Goal: Task Accomplishment & Management: Use online tool/utility

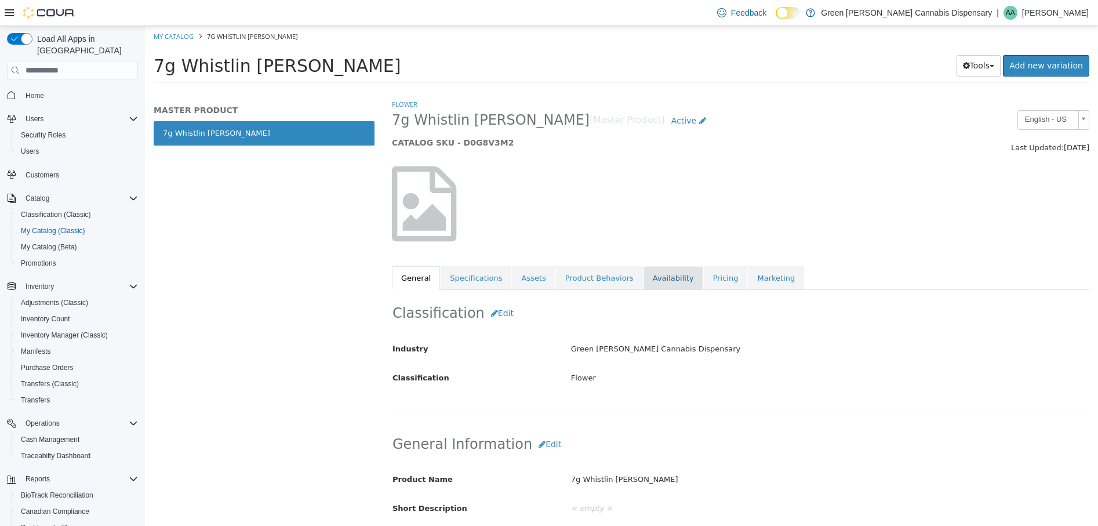
click at [655, 280] on link "Availability" at bounding box center [673, 278] width 60 height 24
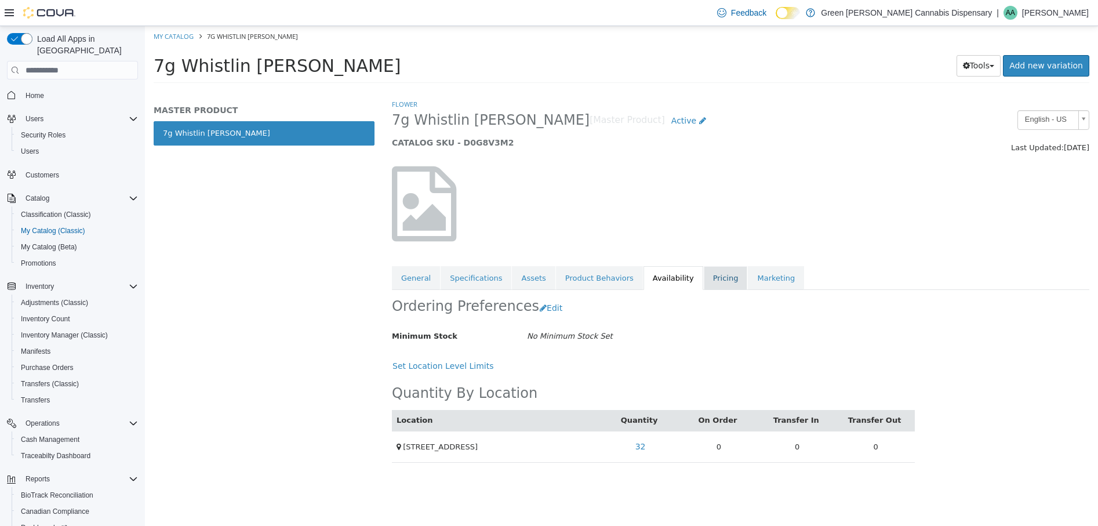
click at [704, 279] on link "Pricing" at bounding box center [725, 278] width 44 height 24
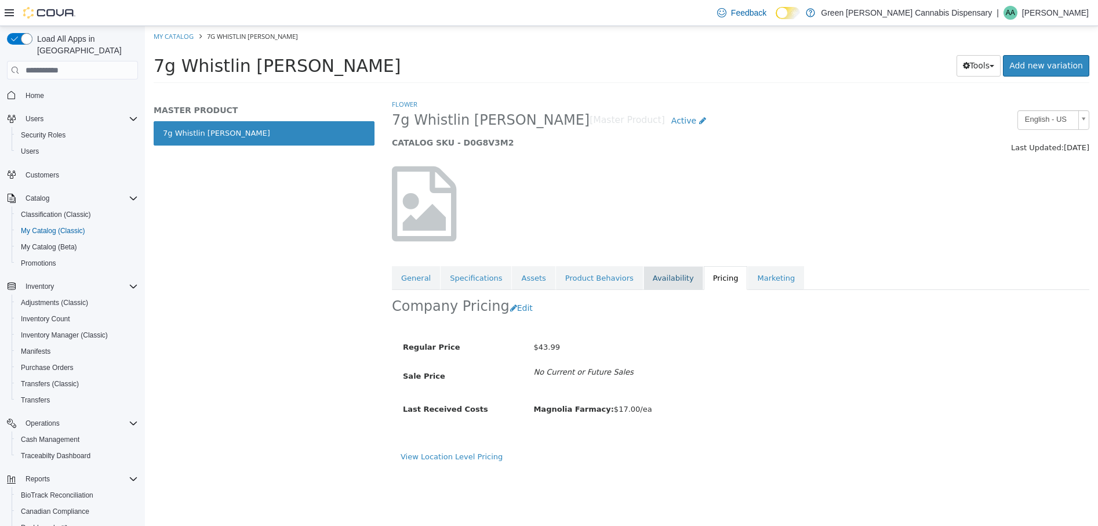
click at [647, 278] on link "Availability" at bounding box center [673, 278] width 60 height 24
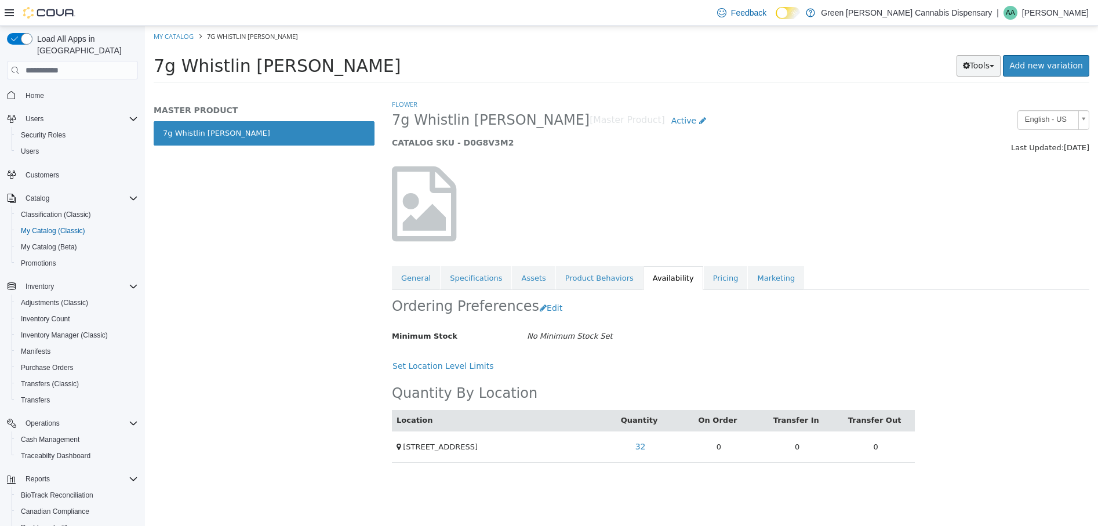
click at [989, 70] on button "Tools" at bounding box center [978, 65] width 45 height 21
click at [958, 104] on link "Print Labels" at bounding box center [954, 105] width 92 height 16
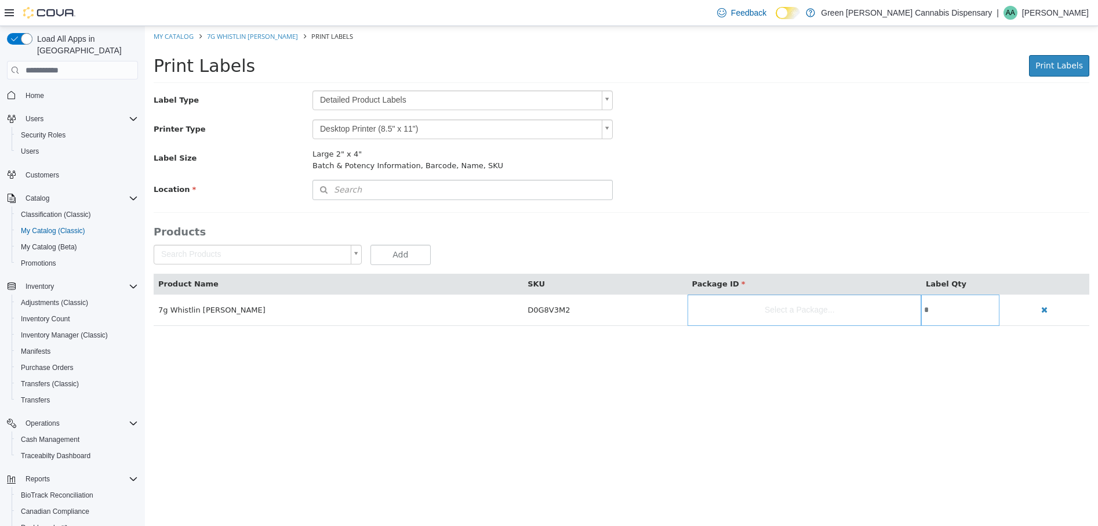
click at [608, 99] on body "Saving Bulk Changes... × My Catalog 7g Whistlin Dixie Print Labels Print Labels…" at bounding box center [621, 182] width 953 height 312
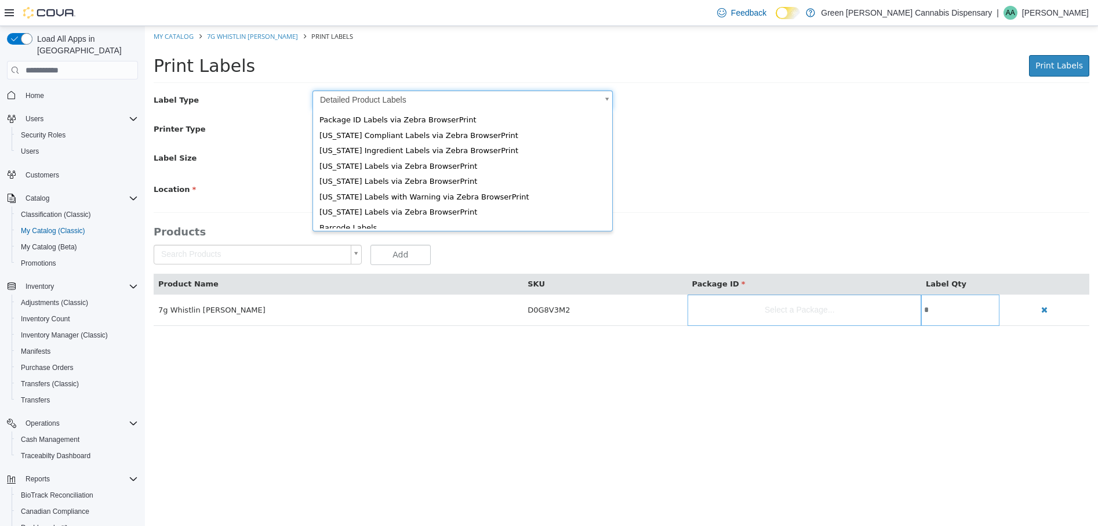
scroll to position [18, 0]
type input "*"
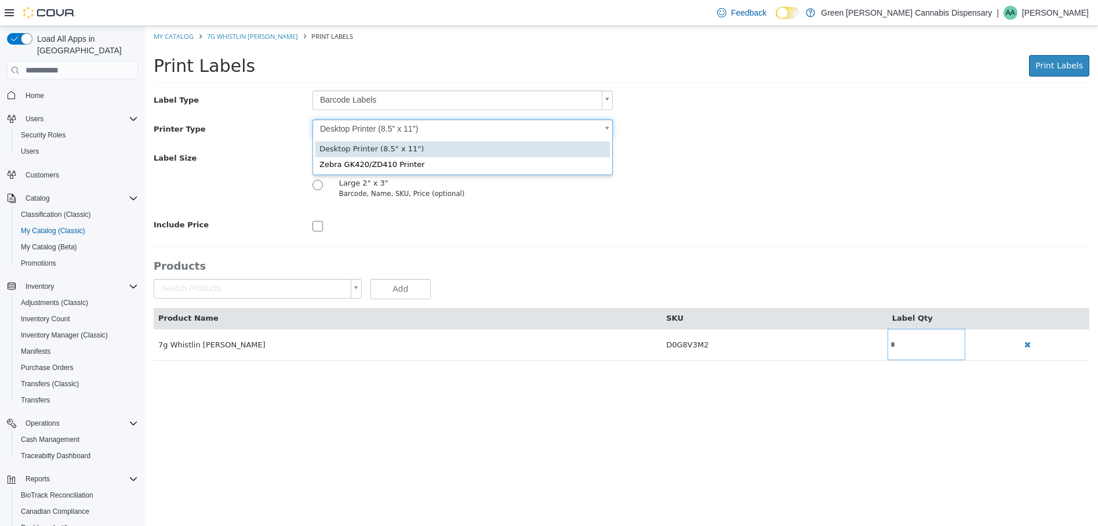
click at [605, 126] on body "Saving Bulk Changes... × My Catalog 7g Whistlin Dixie Print Labels Print Labels…" at bounding box center [621, 199] width 953 height 347
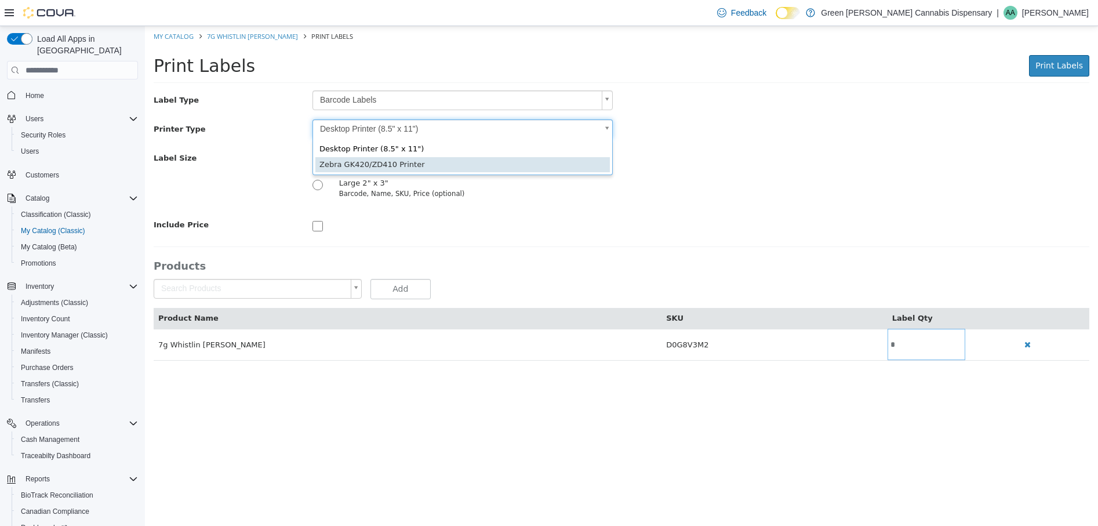
type input "*"
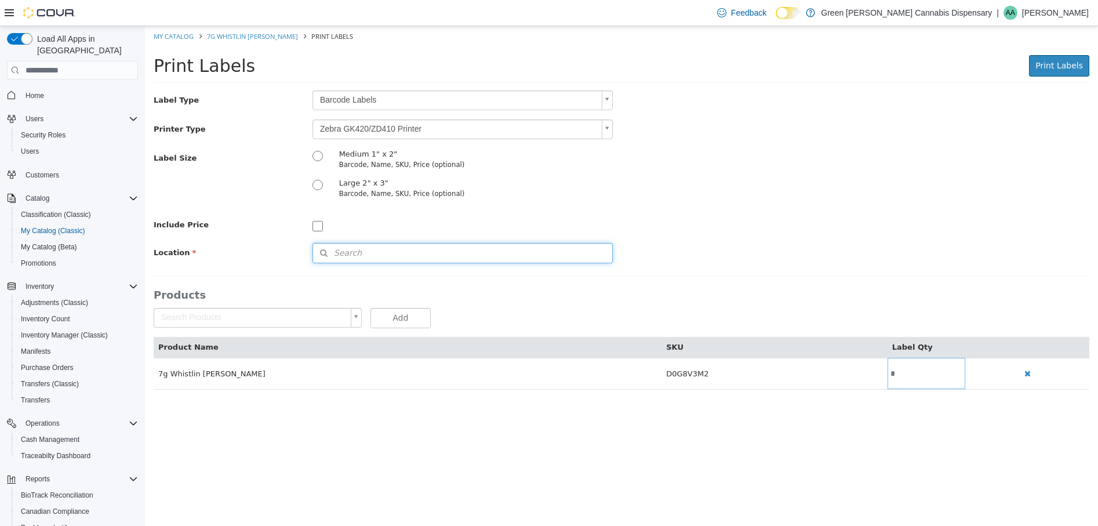
click at [356, 248] on span "Search" at bounding box center [337, 253] width 49 height 12
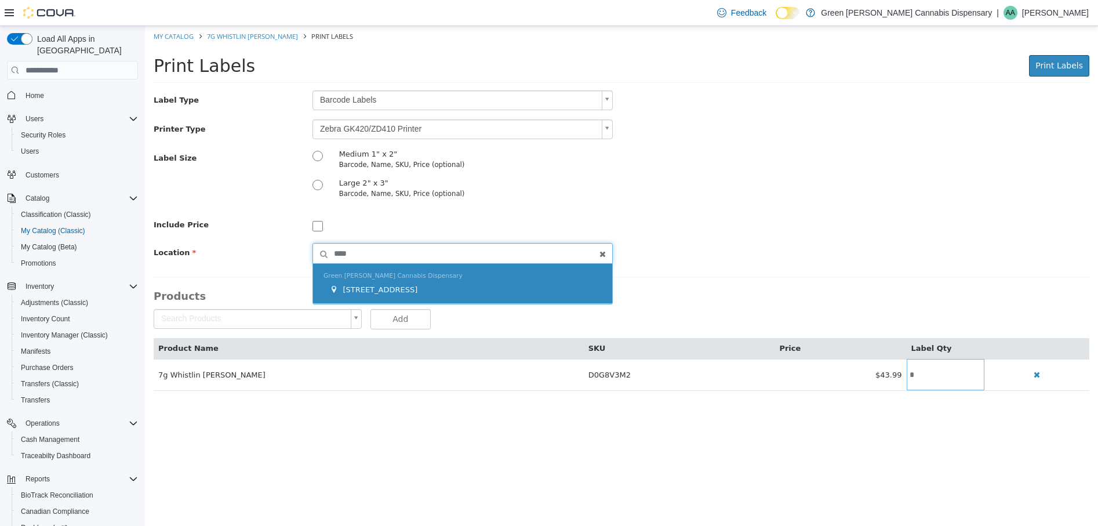
type input "****"
click at [392, 294] on div "[STREET_ADDRESS]" at bounding box center [465, 290] width 272 height 12
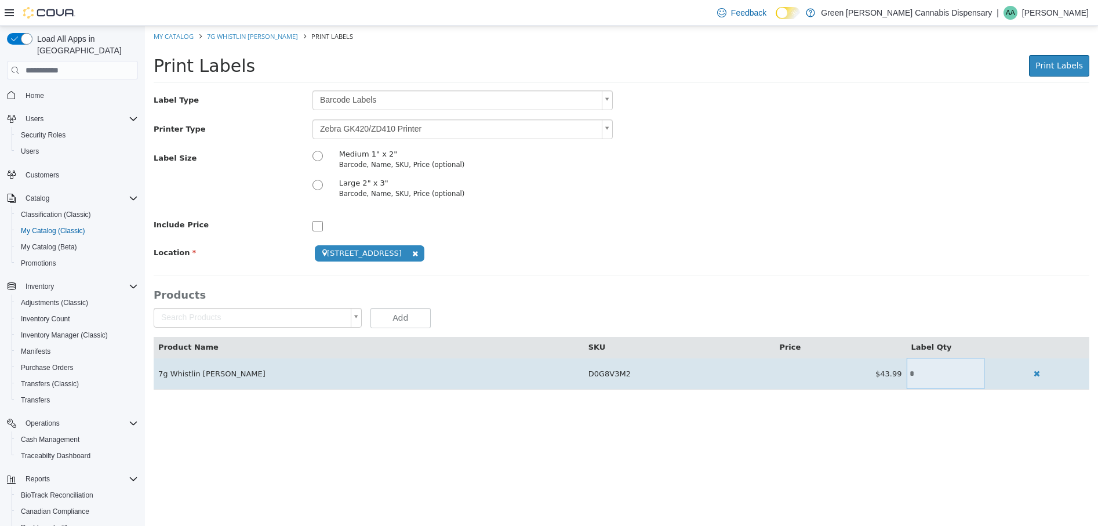
click at [906, 377] on input "*" at bounding box center [945, 373] width 78 height 9
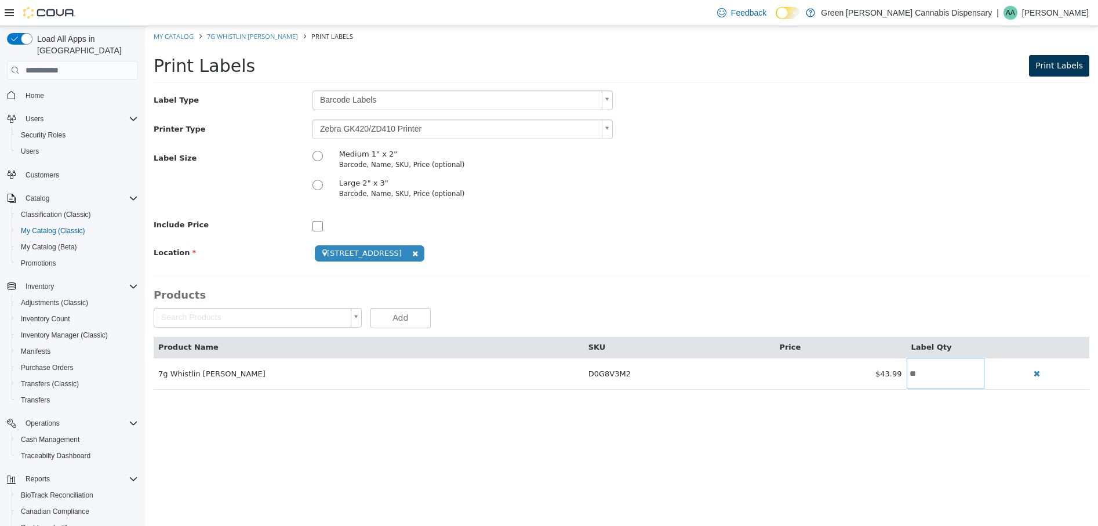
type input "**"
click at [1063, 62] on span "Print Labels" at bounding box center [1059, 65] width 48 height 9
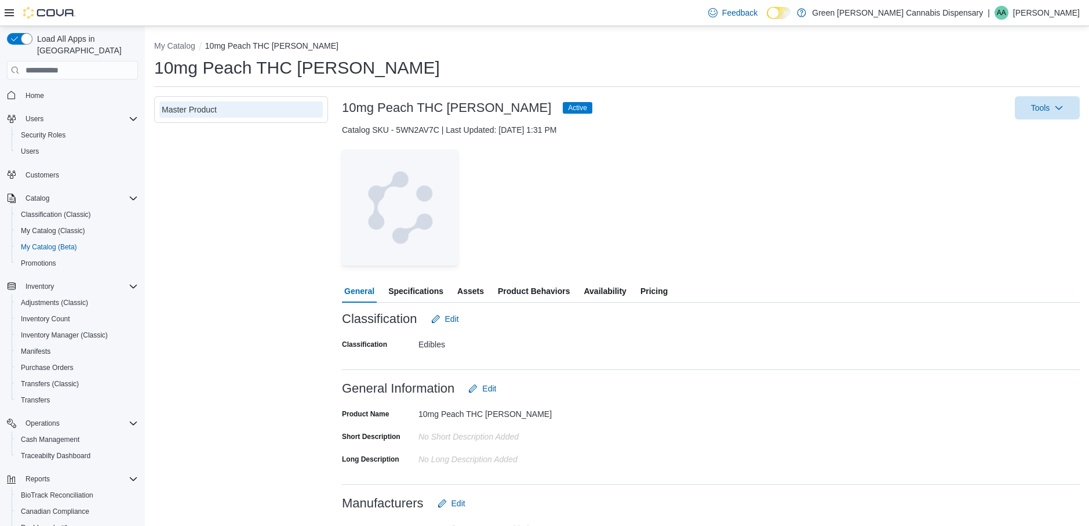
click at [606, 291] on span "Availability" at bounding box center [605, 290] width 42 height 23
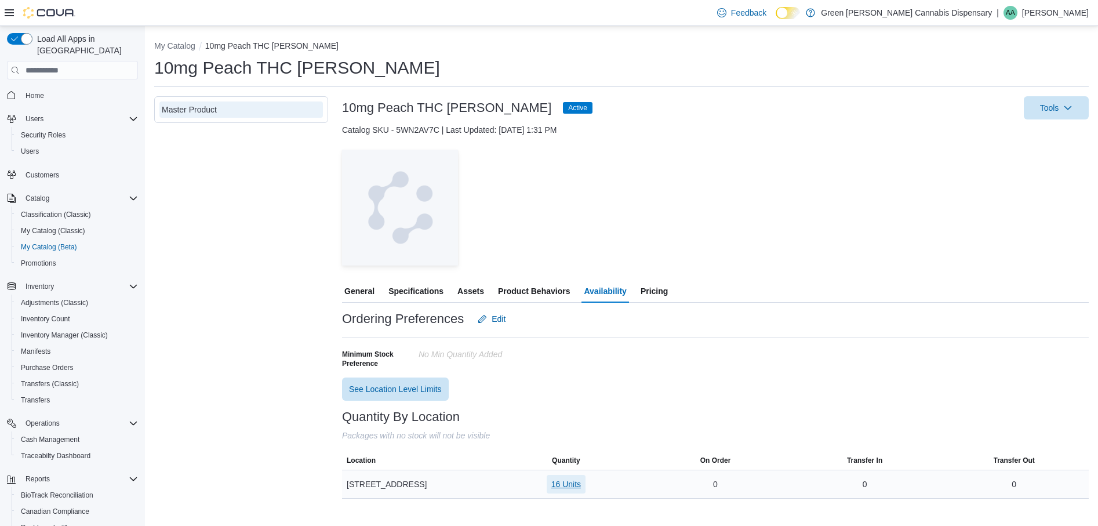
click at [577, 484] on span "16 Units" at bounding box center [566, 484] width 30 height 12
click at [68, 330] on span "Inventory Manager (Classic)" at bounding box center [64, 334] width 87 height 9
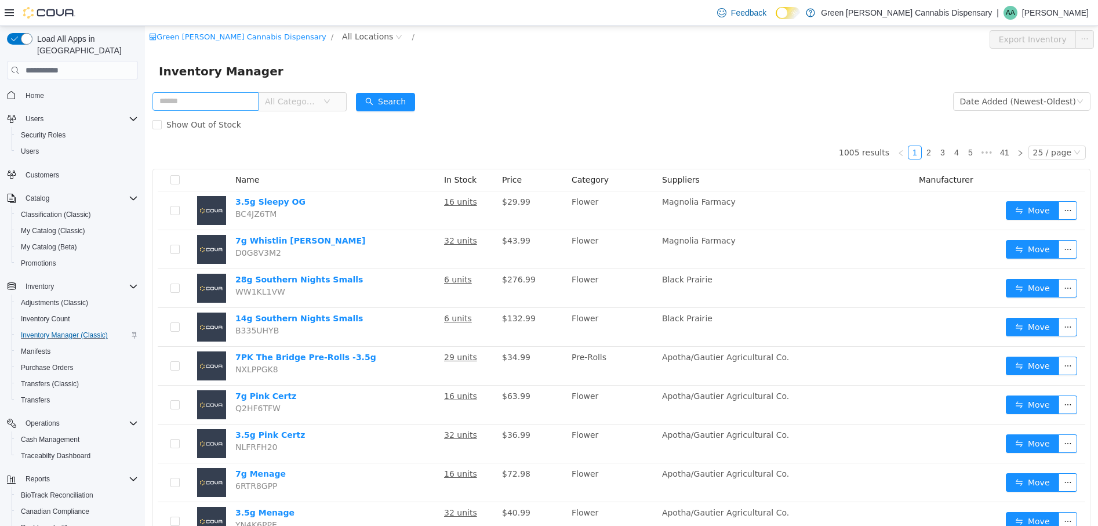
click at [212, 101] on input "text" at bounding box center [205, 101] width 106 height 19
type input "*******"
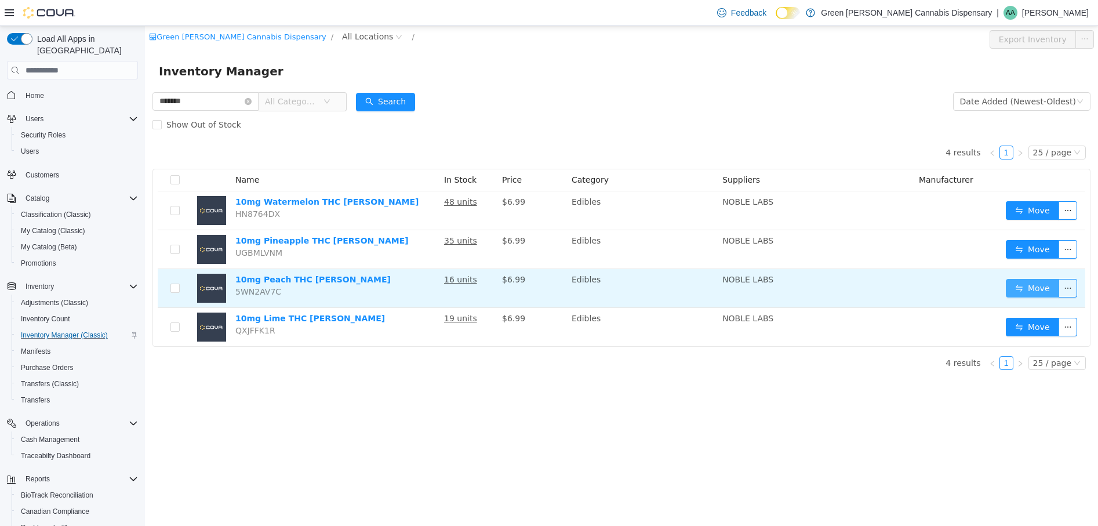
click at [1030, 285] on button "Move" at bounding box center [1031, 288] width 53 height 19
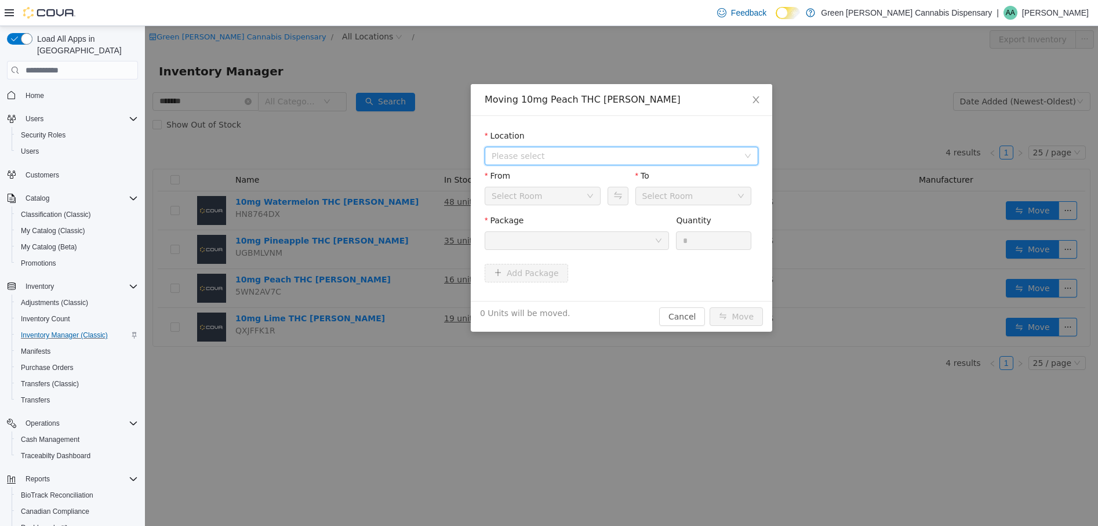
click at [581, 158] on span "Please select" at bounding box center [614, 156] width 247 height 12
click at [575, 200] on span "[STREET_ADDRESS]" at bounding box center [554, 197] width 81 height 9
click at [592, 195] on icon "icon: down" at bounding box center [589, 195] width 7 height 7
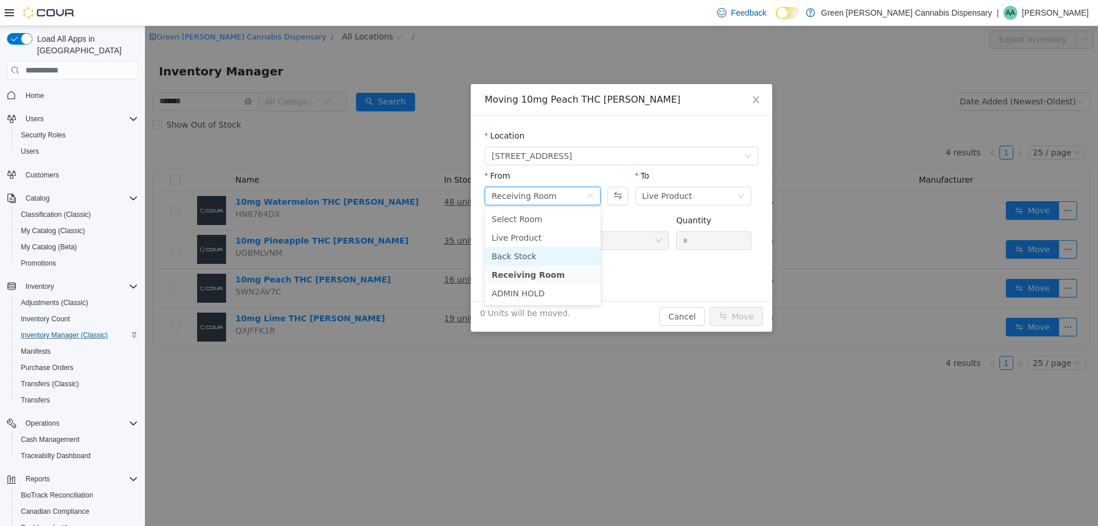
click at [526, 253] on li "Back Stock" at bounding box center [542, 256] width 116 height 19
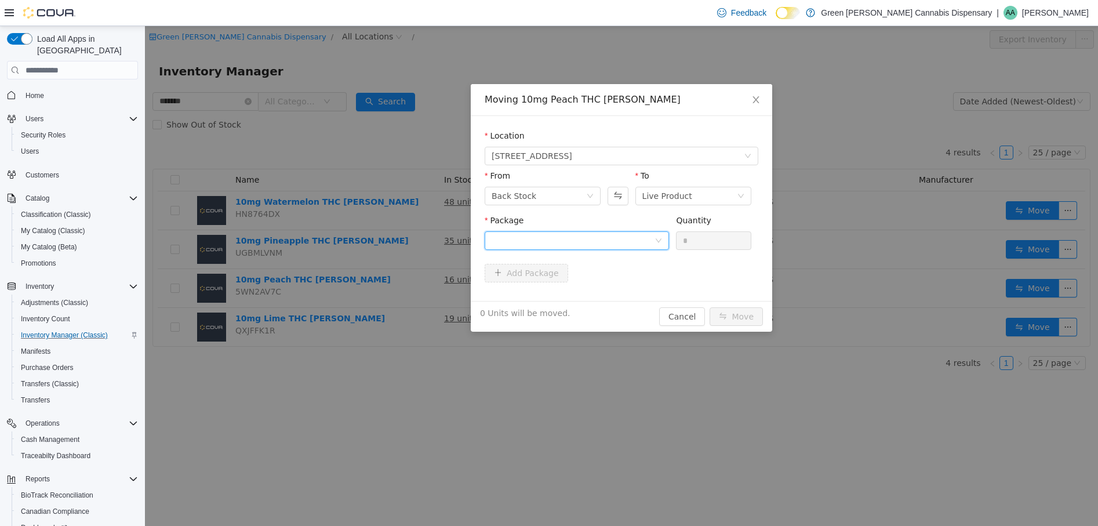
click at [654, 242] on div at bounding box center [572, 240] width 163 height 17
drag, startPoint x: 558, startPoint y: 293, endPoint x: 692, endPoint y: 234, distance: 146.3
click at [567, 291] on li "1A4230100001195000026644 Quantity : 8 Units" at bounding box center [576, 288] width 184 height 31
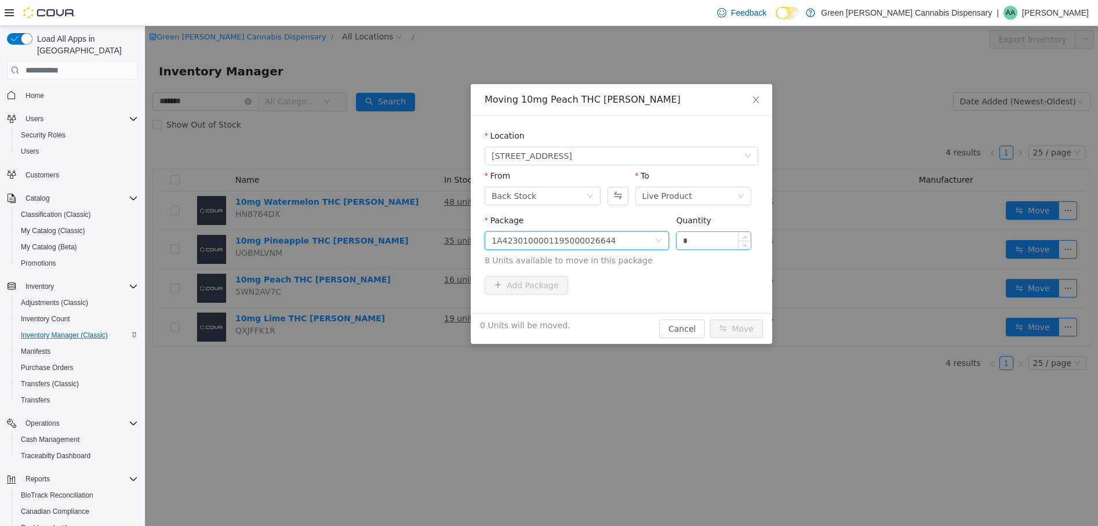
click at [684, 241] on input "*" at bounding box center [713, 240] width 74 height 17
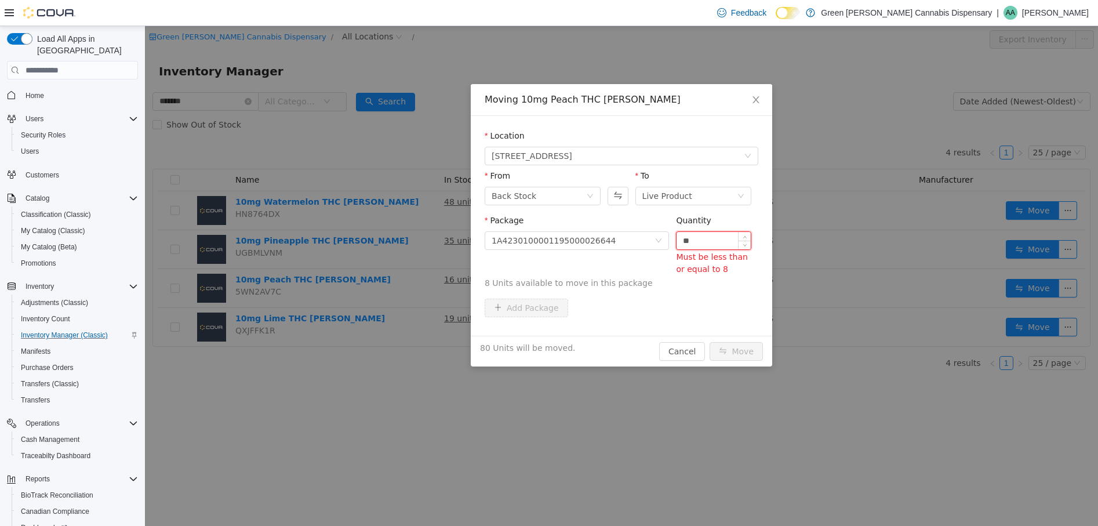
click at [712, 241] on input "**" at bounding box center [713, 240] width 74 height 17
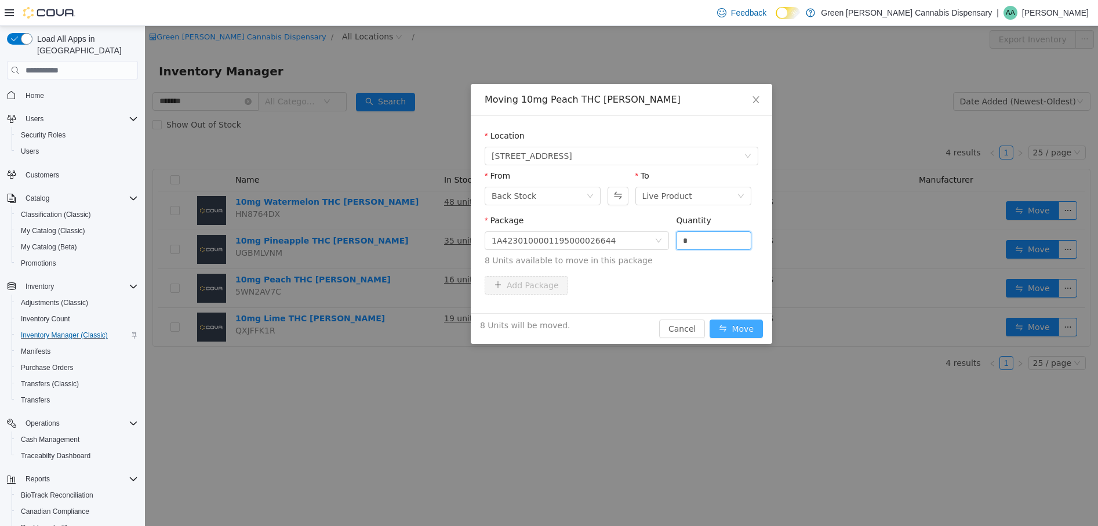
type input "*"
click at [736, 333] on button "Move" at bounding box center [735, 328] width 53 height 19
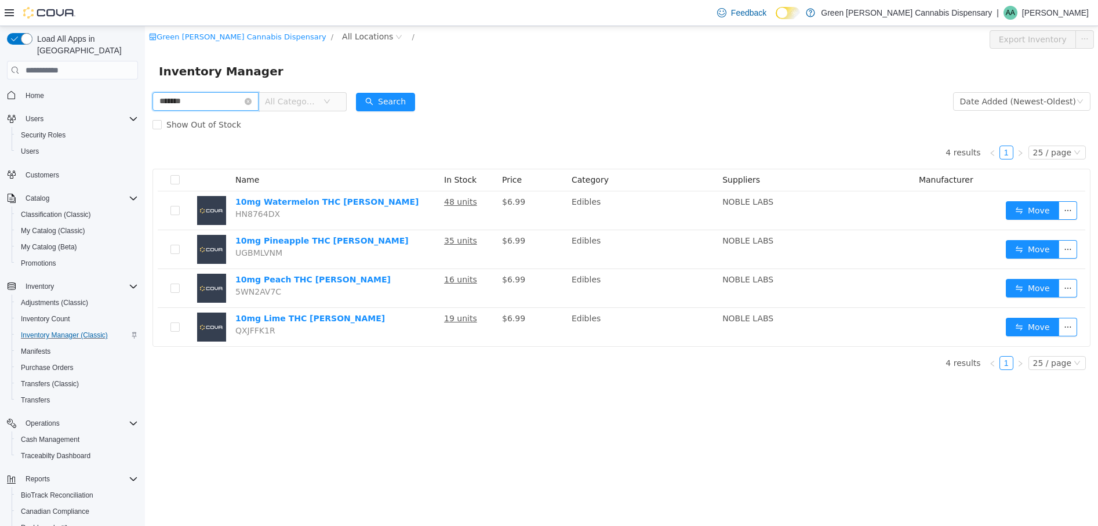
drag, startPoint x: 191, startPoint y: 103, endPoint x: -8, endPoint y: 103, distance: 198.8
click at [145, 103] on html "Green [PERSON_NAME] Cannabis Dispensary / All Locations / Export Inventory Inve…" at bounding box center [621, 276] width 953 height 500
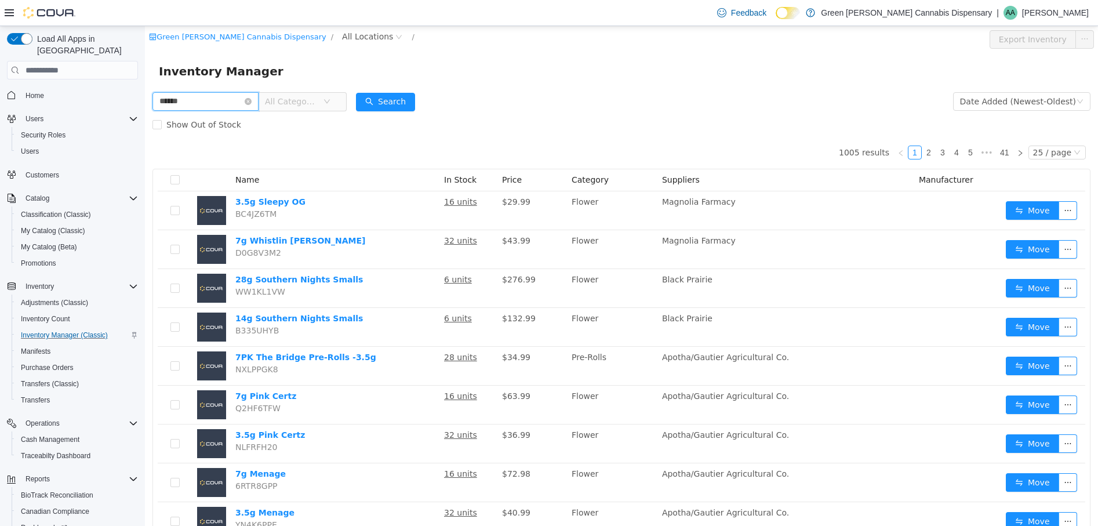
type input "******"
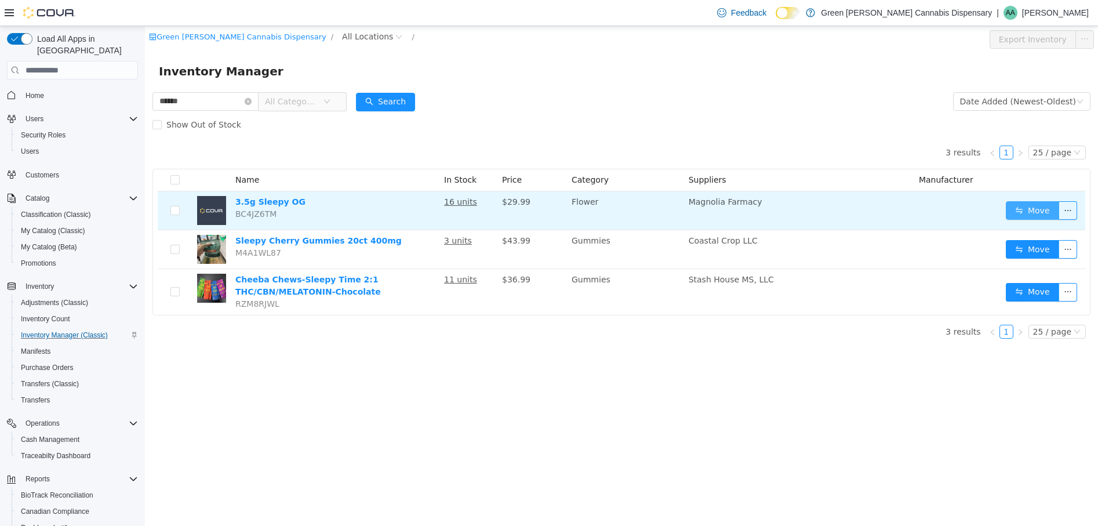
click at [1042, 213] on button "Move" at bounding box center [1031, 210] width 53 height 19
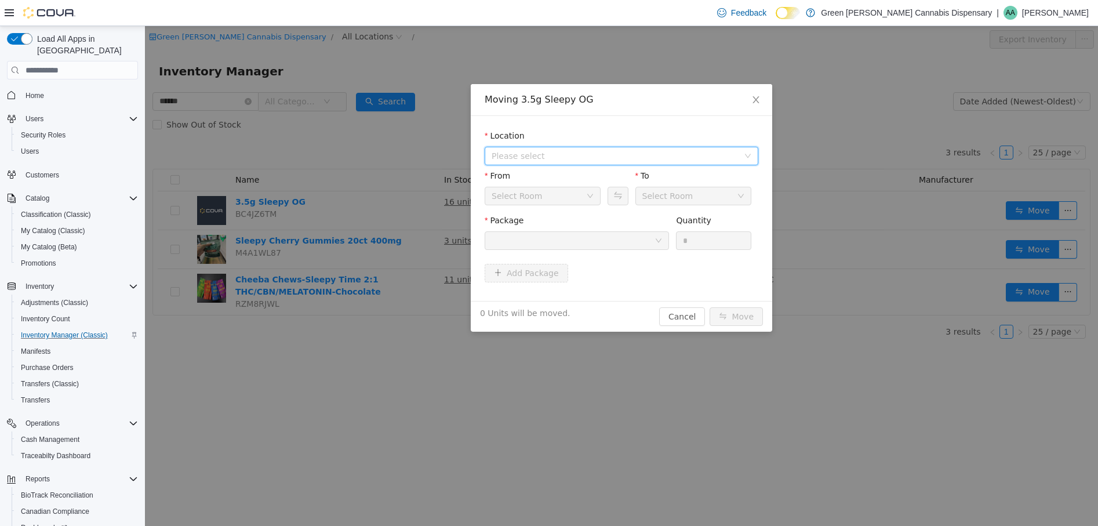
drag, startPoint x: 509, startPoint y: 152, endPoint x: 460, endPoint y: 124, distance: 56.9
click at [508, 151] on span "Please select" at bounding box center [614, 156] width 247 height 12
click at [550, 200] on span "[STREET_ADDRESS]" at bounding box center [554, 197] width 81 height 9
click at [625, 243] on div at bounding box center [572, 240] width 163 height 17
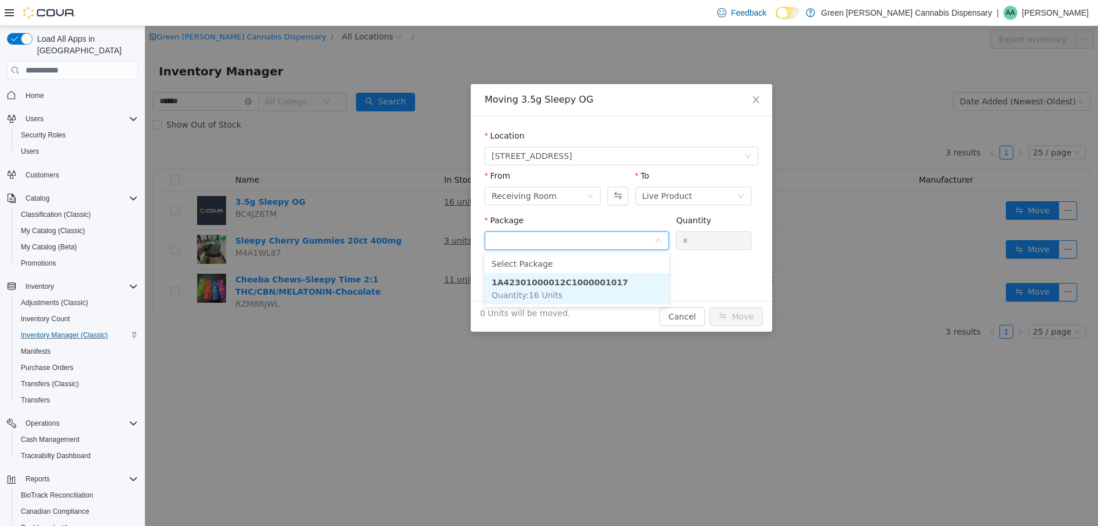
click at [590, 298] on li "1A42301000012C1000001017 Quantity : 16 Units" at bounding box center [576, 288] width 184 height 31
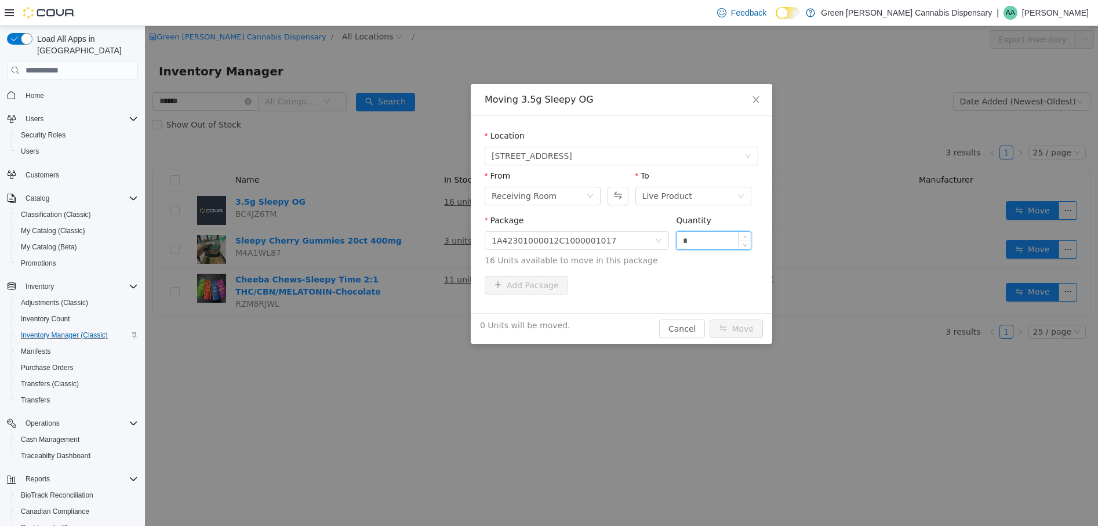
click at [681, 237] on input "*" at bounding box center [713, 240] width 74 height 17
type input "**"
click at [745, 329] on button "Move" at bounding box center [735, 328] width 53 height 19
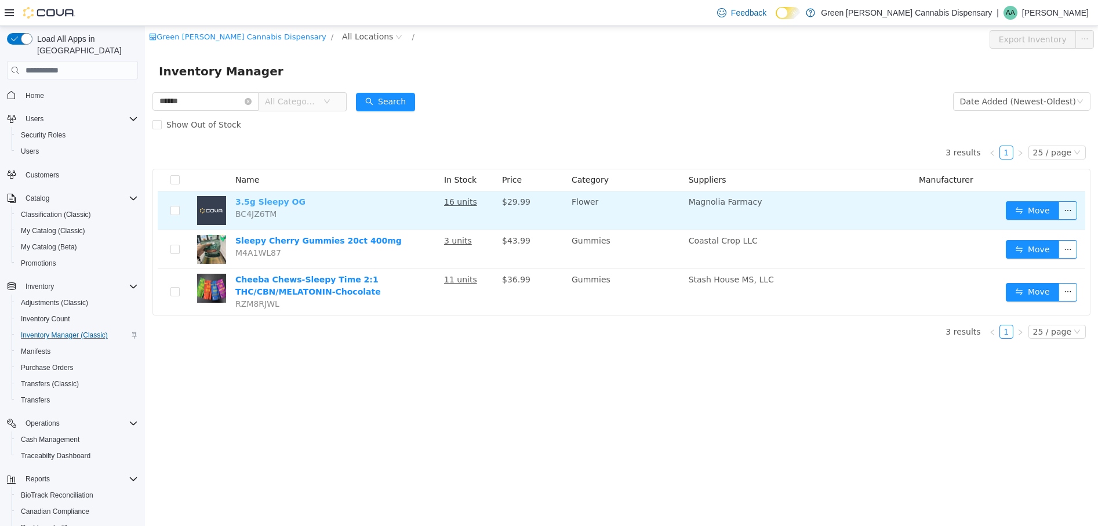
click at [286, 203] on link "3.5g Sleepy OG" at bounding box center [270, 201] width 70 height 9
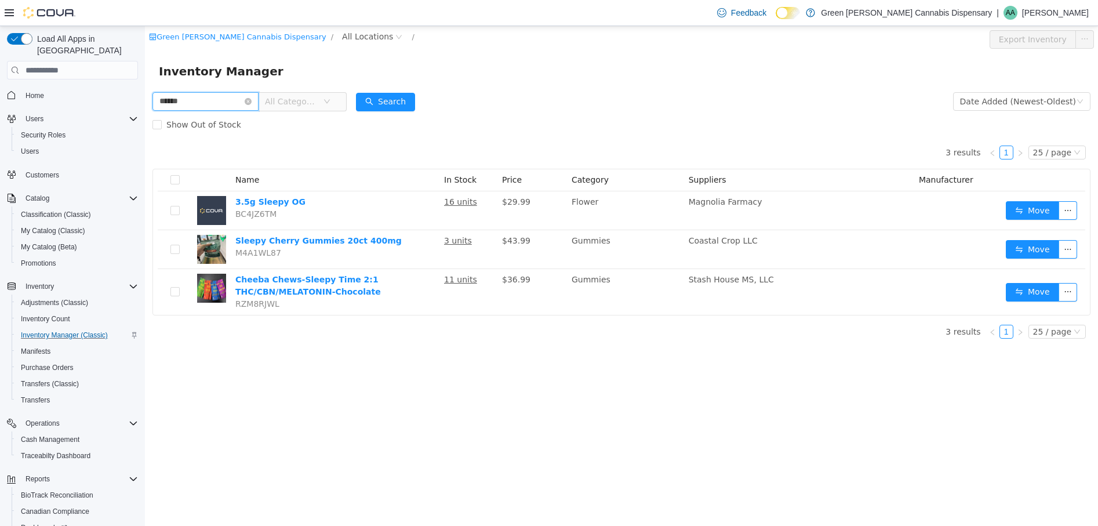
drag, startPoint x: 228, startPoint y: 105, endPoint x: 174, endPoint y: 101, distance: 54.1
click at [174, 101] on input "******" at bounding box center [205, 101] width 106 height 19
type input "*"
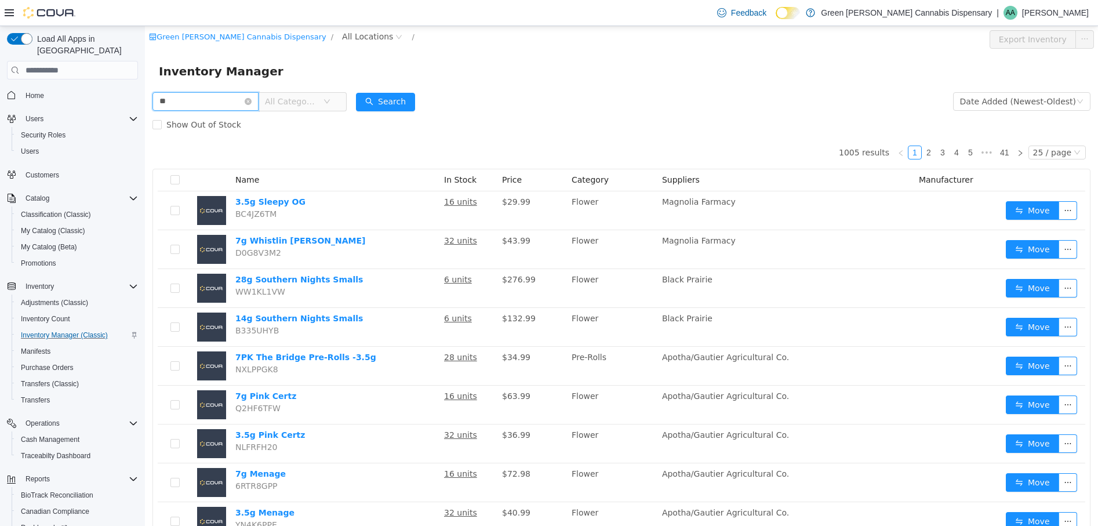
type input "*"
type input "*******"
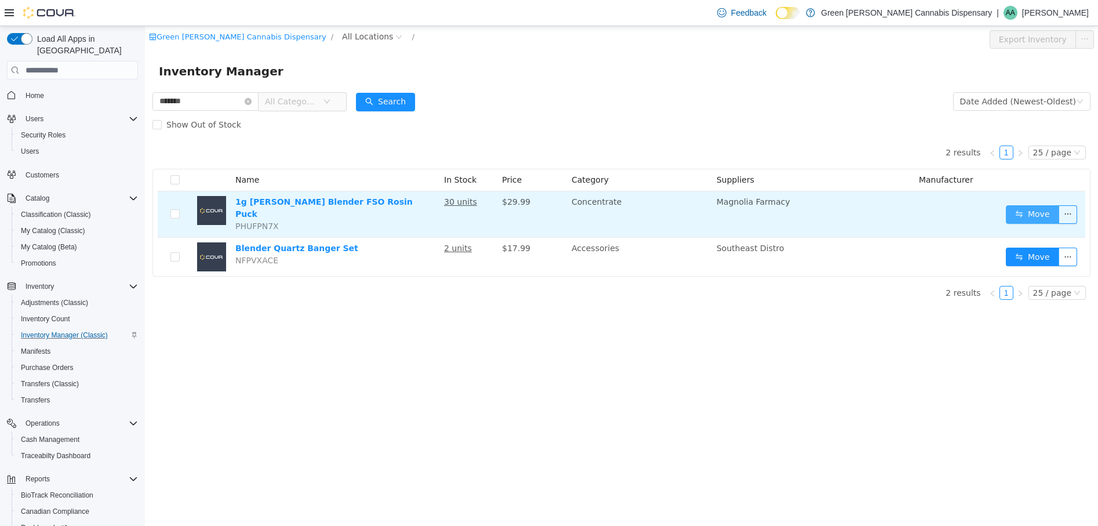
click at [1040, 209] on button "Move" at bounding box center [1031, 214] width 53 height 19
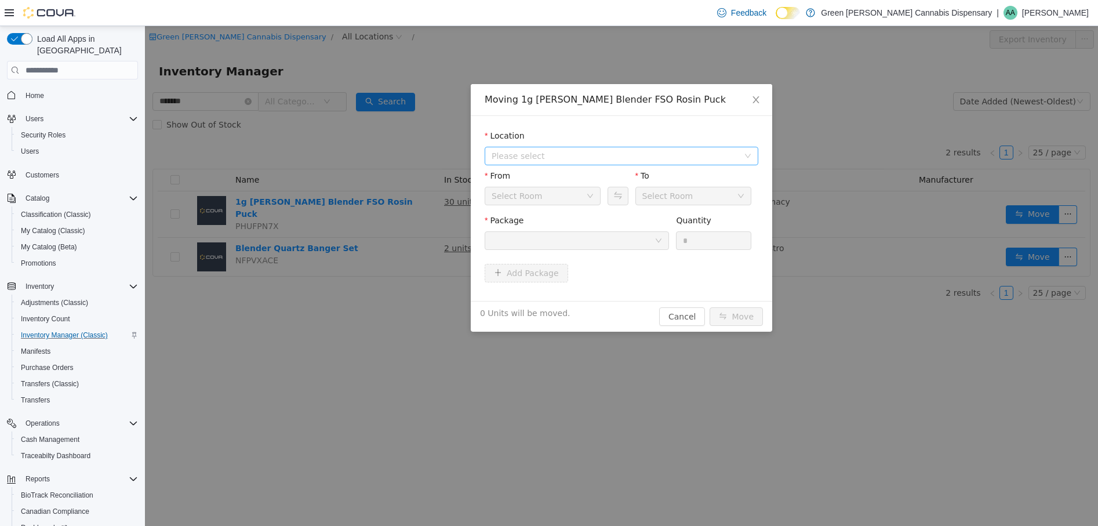
click at [626, 160] on span "Please select" at bounding box center [614, 156] width 247 height 12
click at [562, 199] on span "[STREET_ADDRESS]" at bounding box center [554, 197] width 81 height 9
click at [741, 194] on icon "icon: down" at bounding box center [740, 195] width 7 height 7
click at [659, 258] on li "Back Stock" at bounding box center [693, 256] width 116 height 19
click at [597, 238] on div at bounding box center [572, 240] width 163 height 17
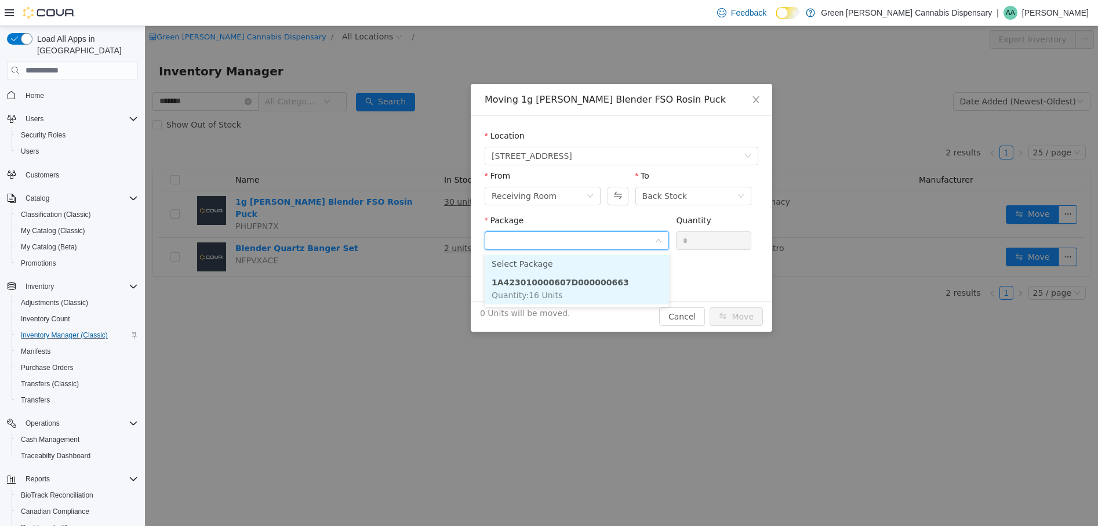
drag, startPoint x: 577, startPoint y: 300, endPoint x: 667, endPoint y: 269, distance: 94.7
click at [622, 289] on li "1A423010000607D000000663 Quantity : 16 Units" at bounding box center [576, 288] width 184 height 31
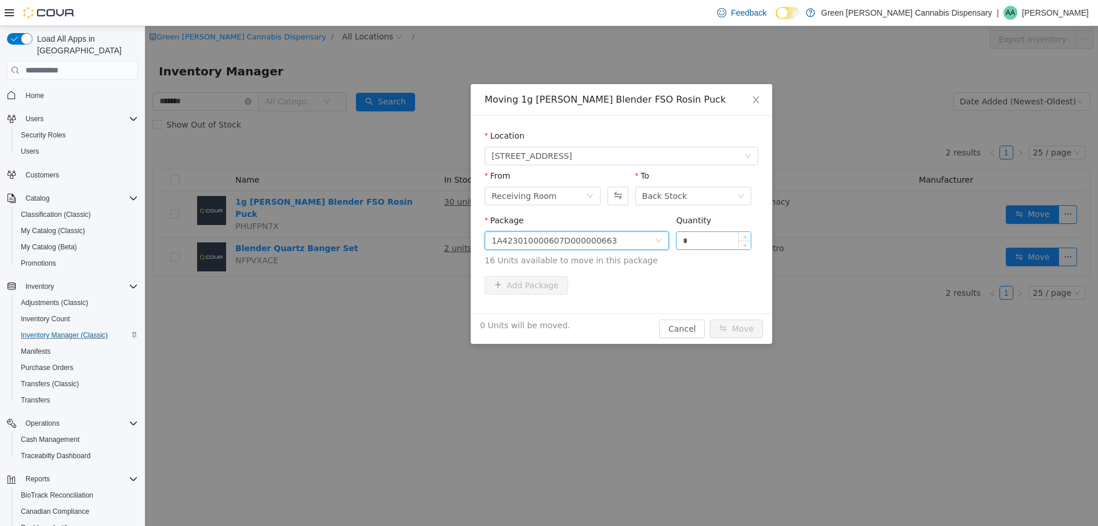
click at [681, 238] on input "*" at bounding box center [713, 240] width 74 height 17
type input "**"
drag, startPoint x: 726, startPoint y: 328, endPoint x: 734, endPoint y: 351, distance: 24.8
click at [731, 344] on div "Moving 1g [PERSON_NAME] Blender FSO Rosin Puck Location [STREET_ADDRESS] From R…" at bounding box center [621, 276] width 953 height 500
click at [745, 330] on button "Move" at bounding box center [735, 328] width 53 height 19
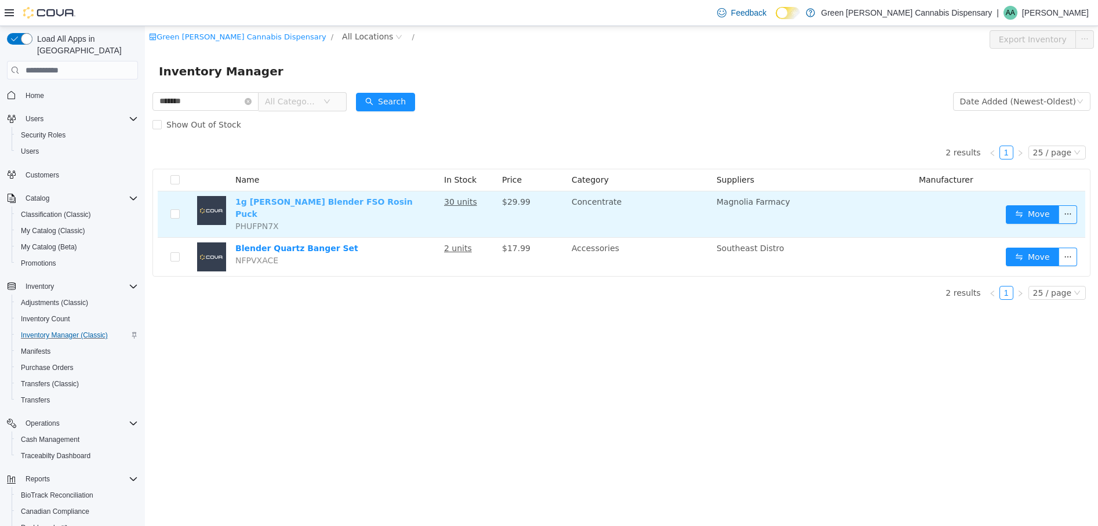
click at [331, 200] on link "1g [PERSON_NAME] Blender FSO Rosin Puck" at bounding box center [323, 207] width 177 height 21
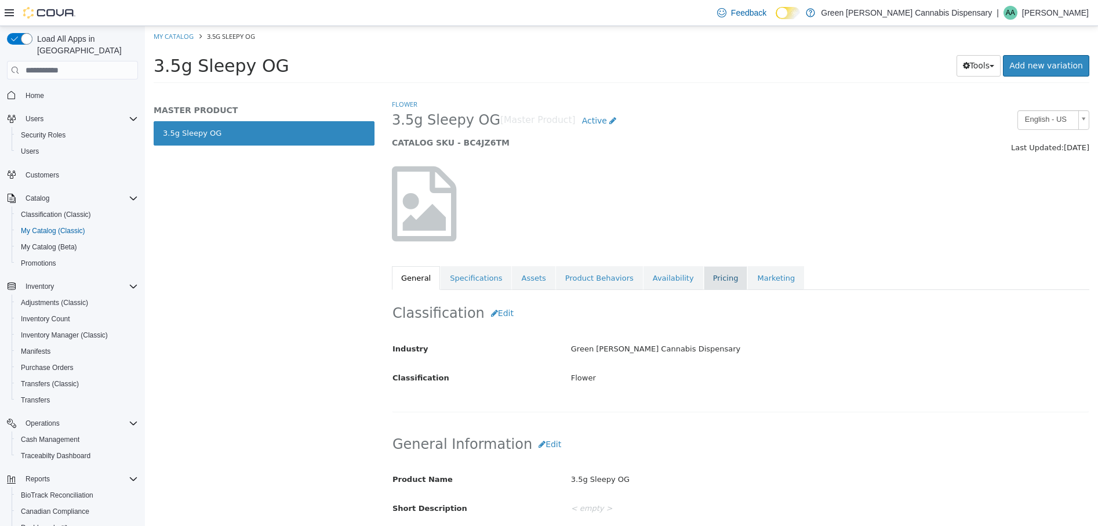
click at [703, 279] on link "Pricing" at bounding box center [725, 278] width 44 height 24
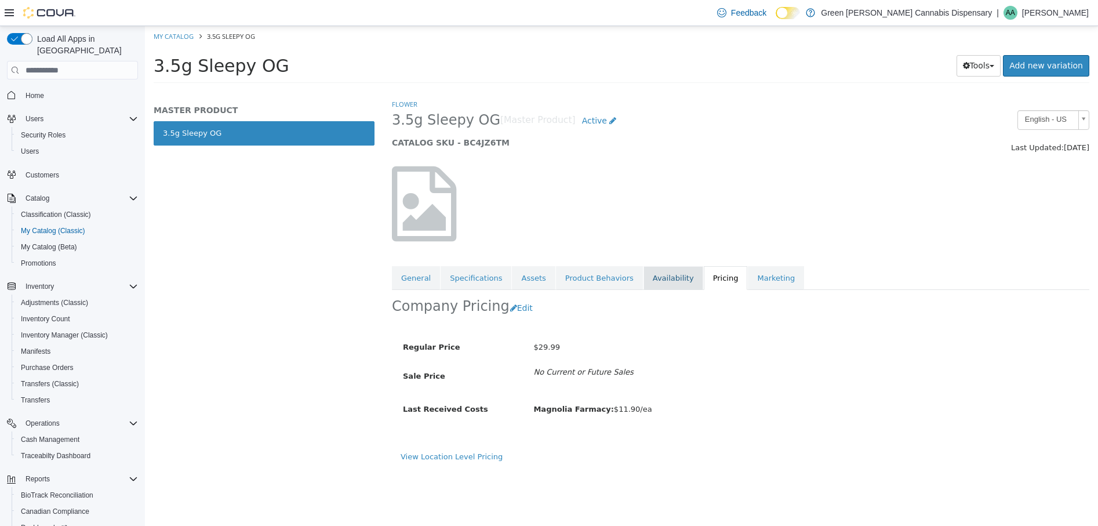
click at [647, 274] on link "Availability" at bounding box center [673, 278] width 60 height 24
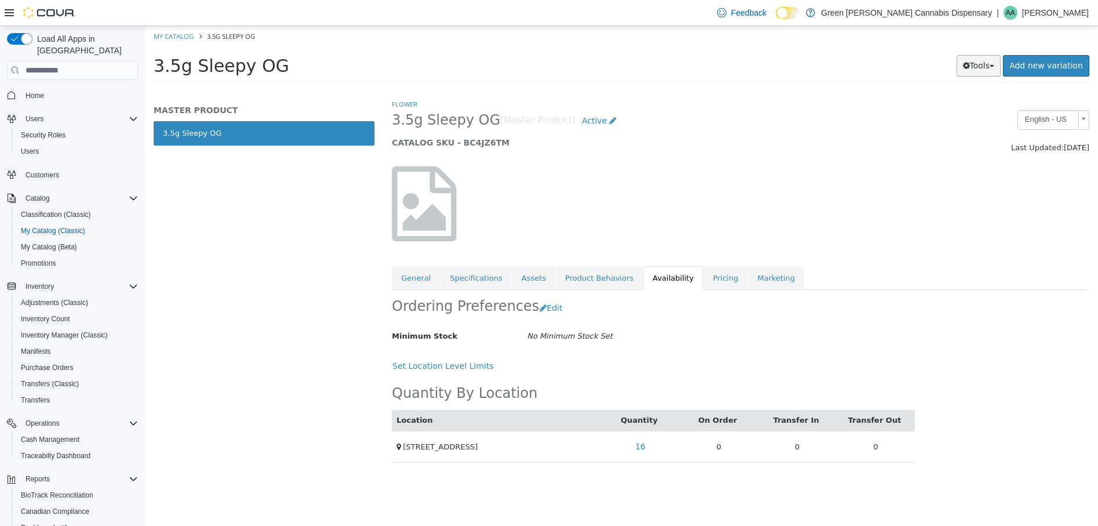
click at [978, 70] on button "Tools" at bounding box center [978, 65] width 45 height 21
click at [958, 104] on link "Print Labels" at bounding box center [954, 105] width 92 height 16
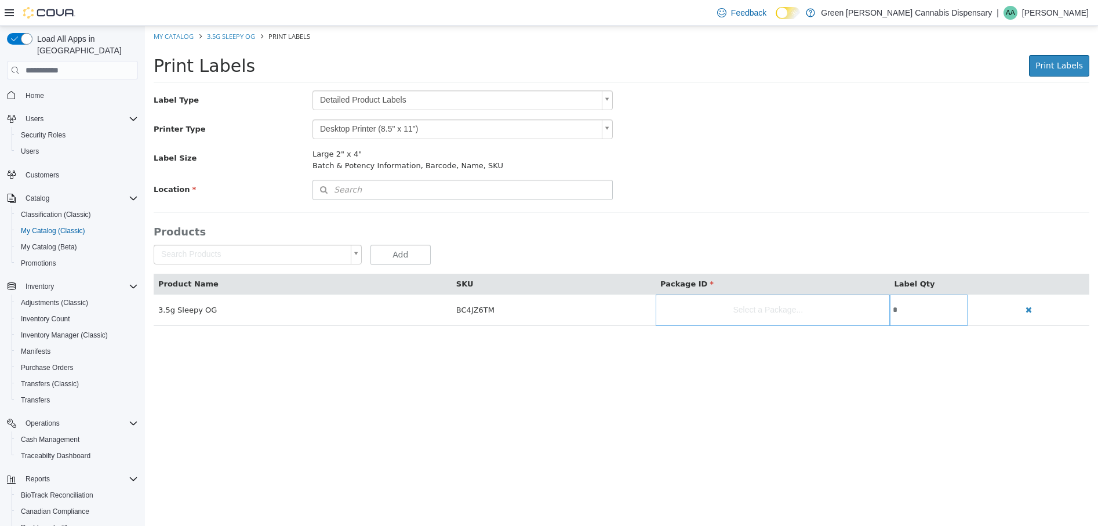
click at [605, 99] on body "Saving Bulk Changes... × My Catalog 3.5g Sleepy OG Print Labels Print Labels Pr…" at bounding box center [621, 182] width 953 height 312
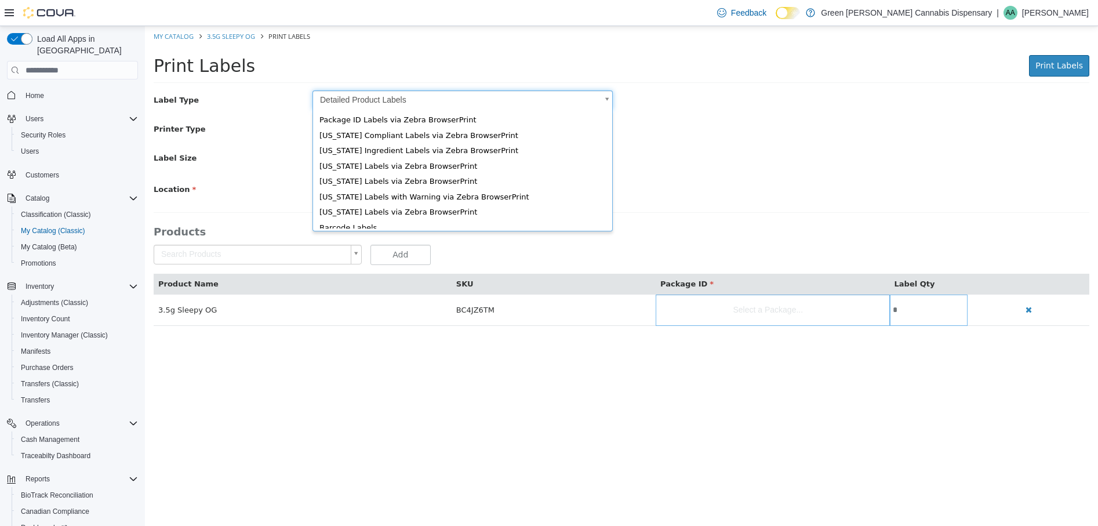
scroll to position [16, 0]
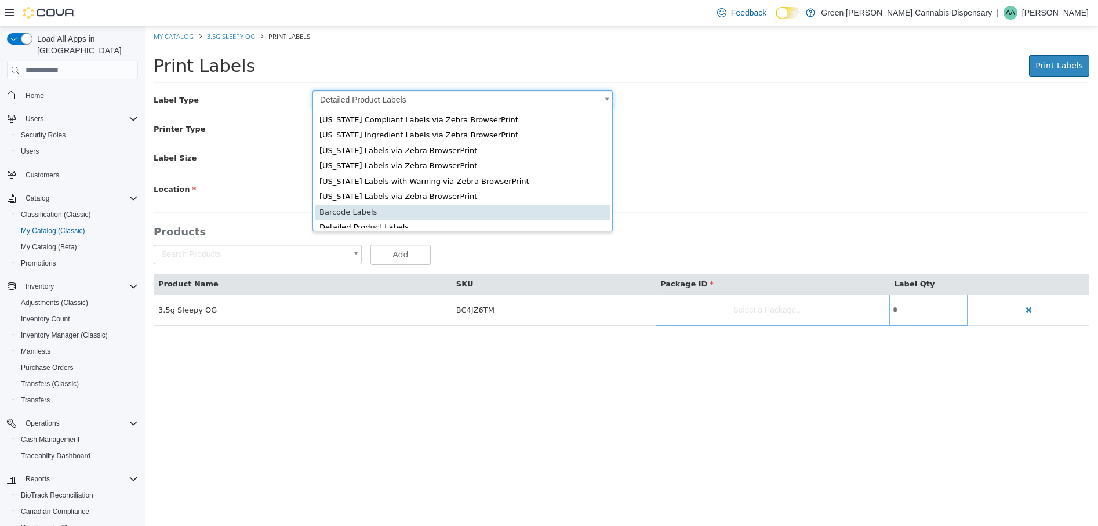
type input "*"
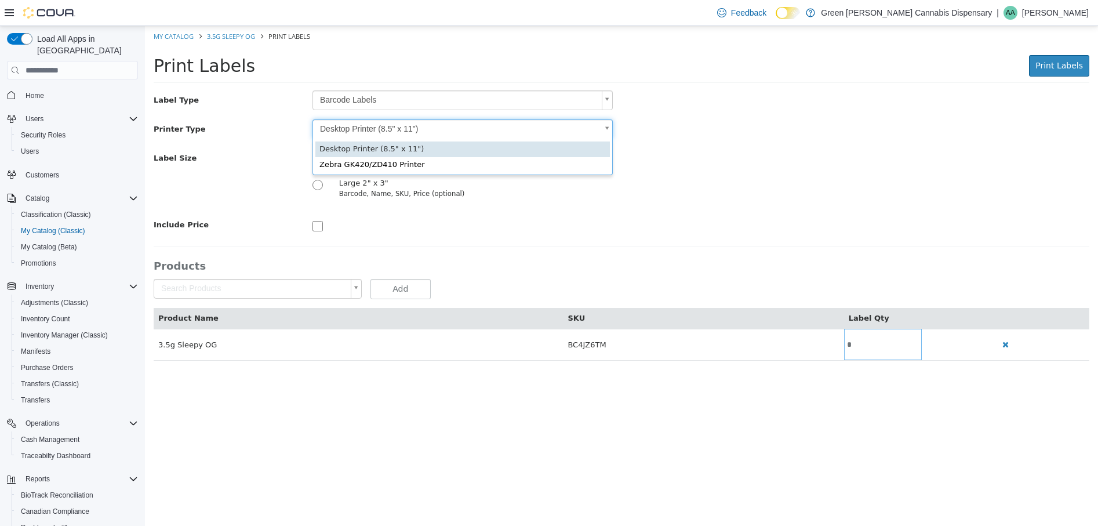
click at [607, 125] on body "Saving Bulk Changes... × My Catalog 3.5g Sleepy OG Print Labels Print Labels Pr…" at bounding box center [621, 199] width 953 height 347
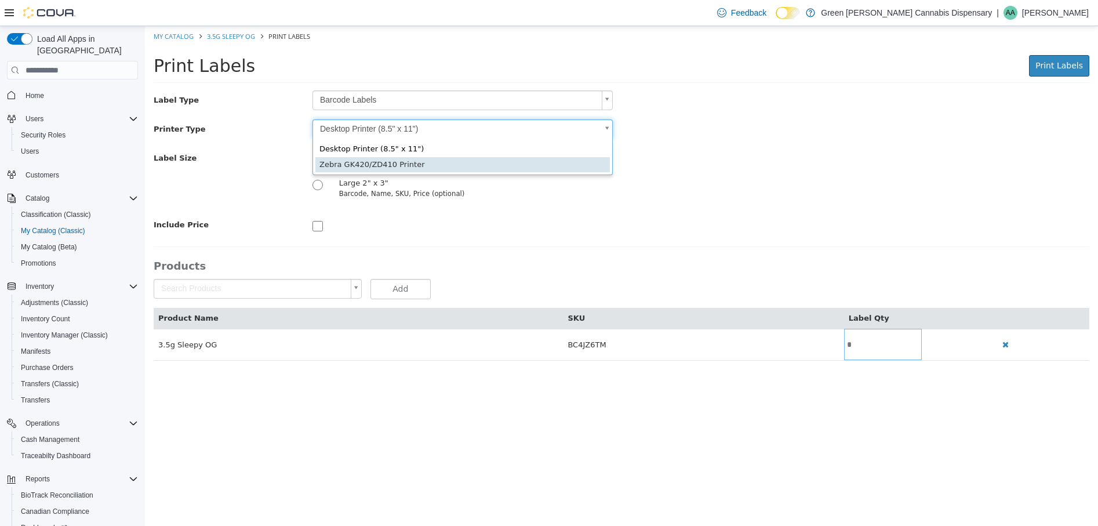
type input "*"
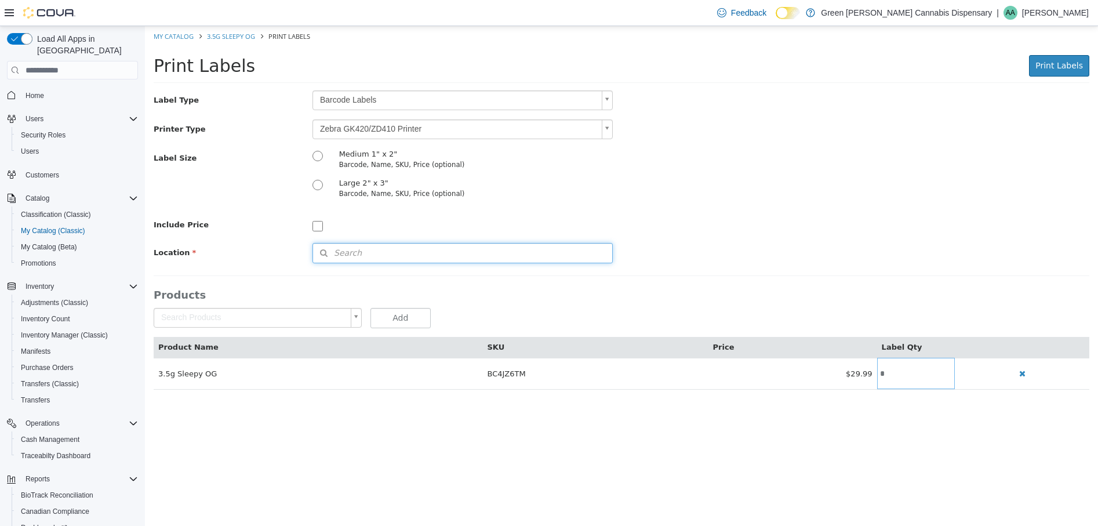
click at [381, 253] on button "Search" at bounding box center [462, 253] width 300 height 20
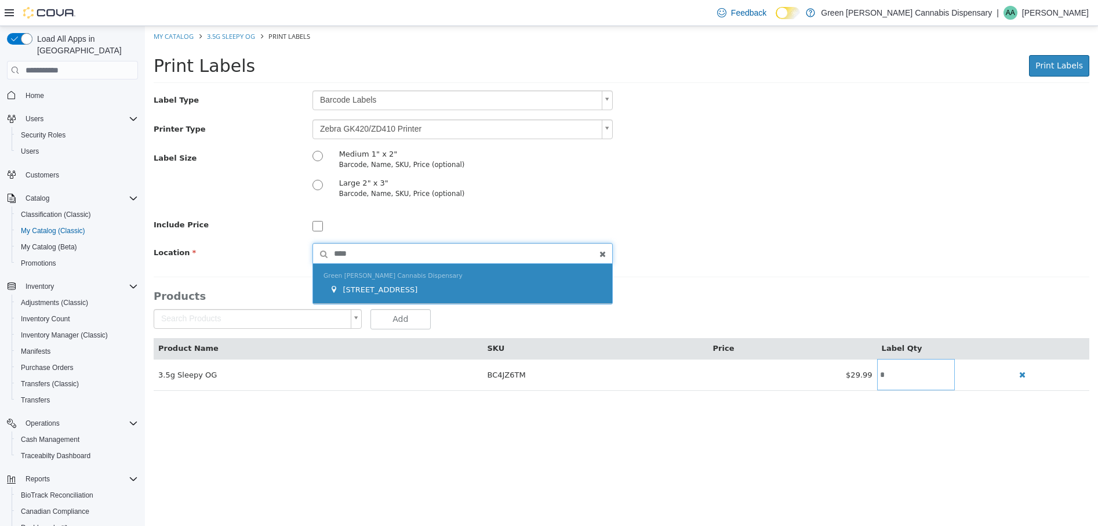
type input "****"
click at [427, 290] on div "[STREET_ADDRESS]" at bounding box center [465, 290] width 272 height 12
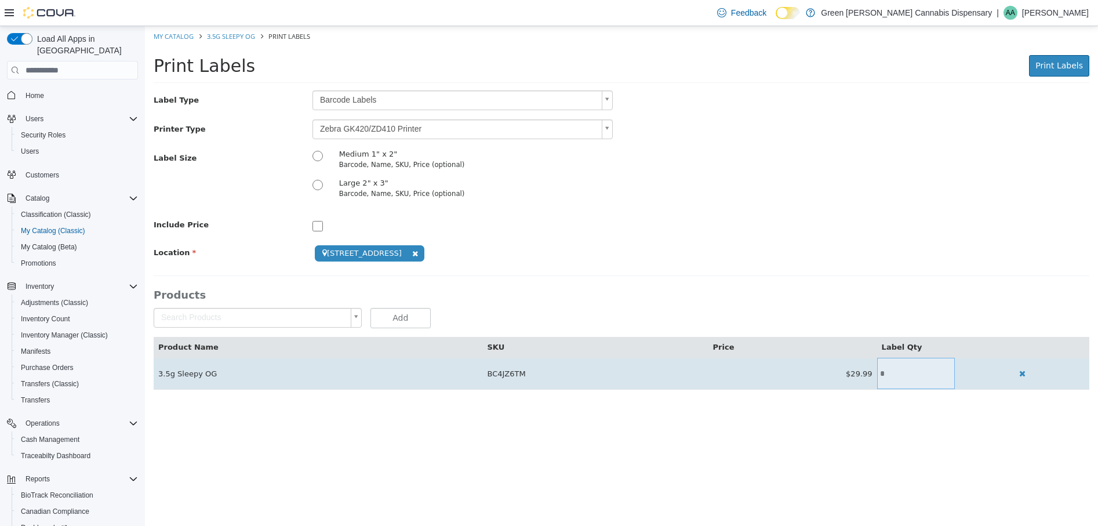
click at [883, 373] on input "*" at bounding box center [916, 373] width 78 height 9
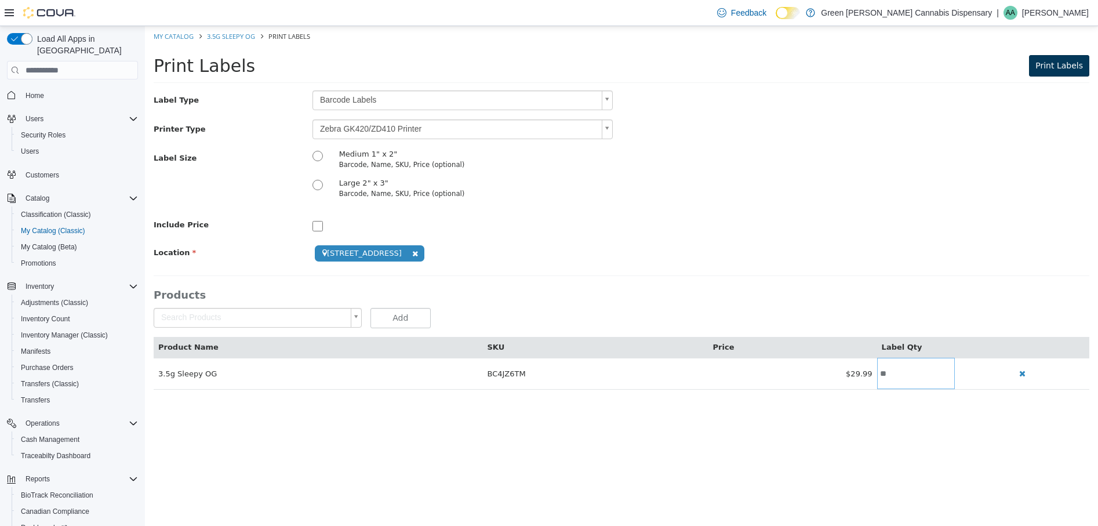
type input "**"
click at [1070, 63] on span "Print Labels" at bounding box center [1059, 65] width 48 height 9
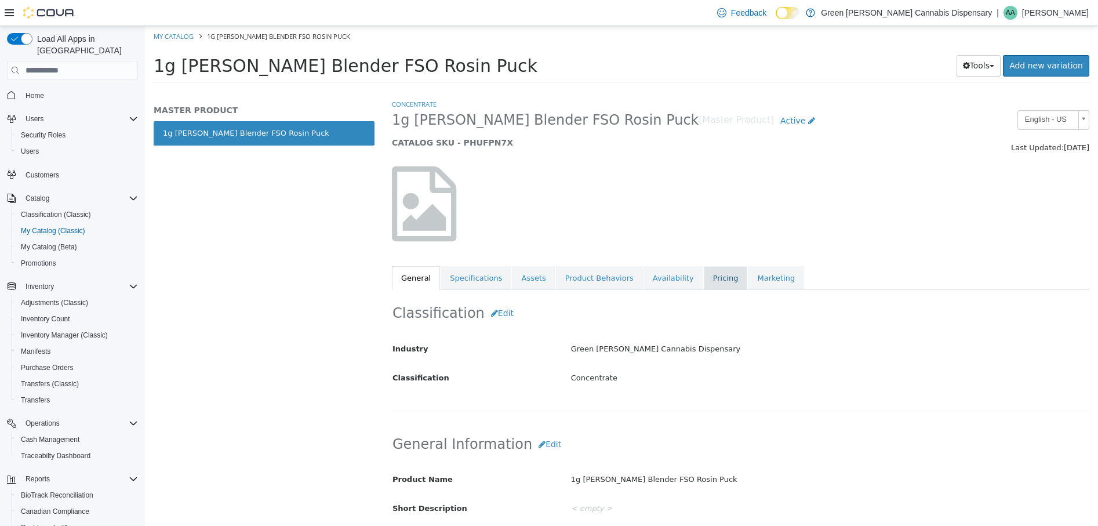
click at [703, 280] on link "Pricing" at bounding box center [725, 278] width 44 height 24
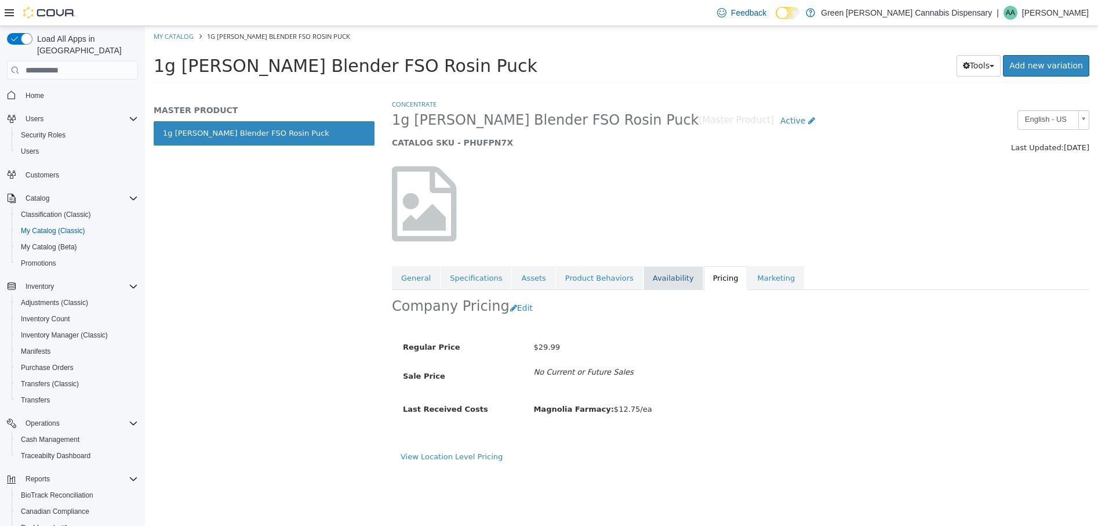
click at [652, 276] on link "Availability" at bounding box center [673, 278] width 60 height 24
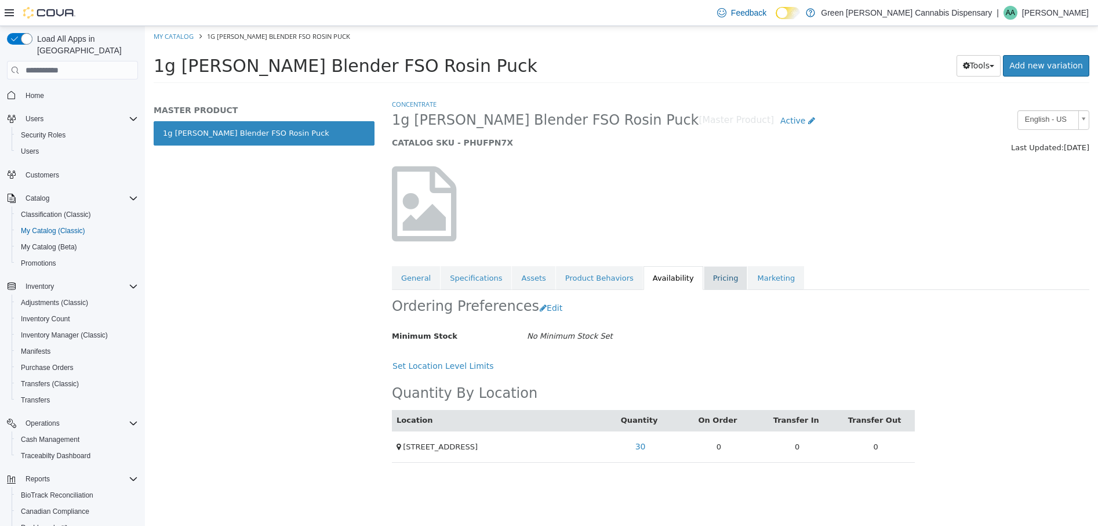
click at [703, 278] on link "Pricing" at bounding box center [725, 278] width 44 height 24
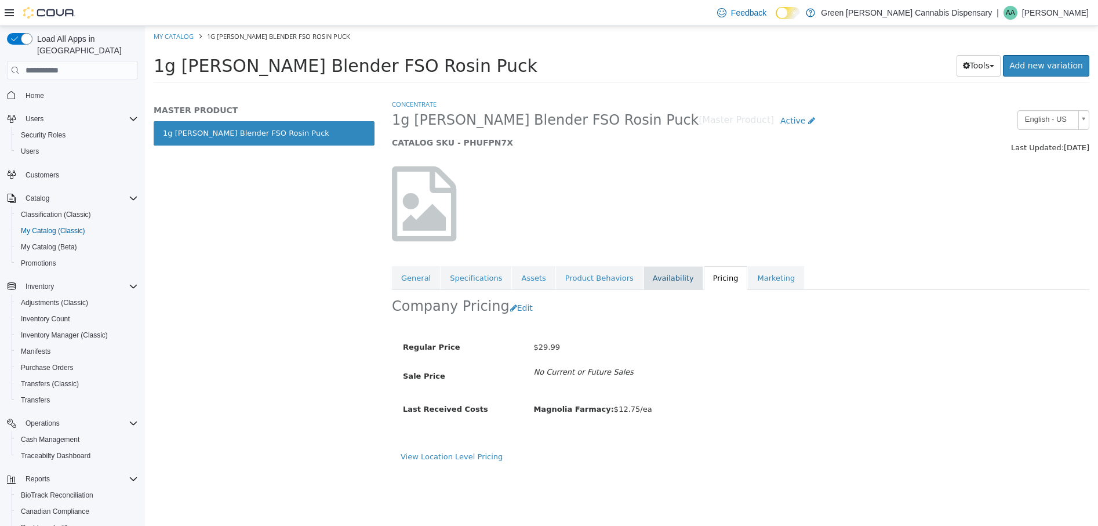
click at [643, 281] on link "Availability" at bounding box center [673, 278] width 60 height 24
